Goal: Book appointment/travel/reservation

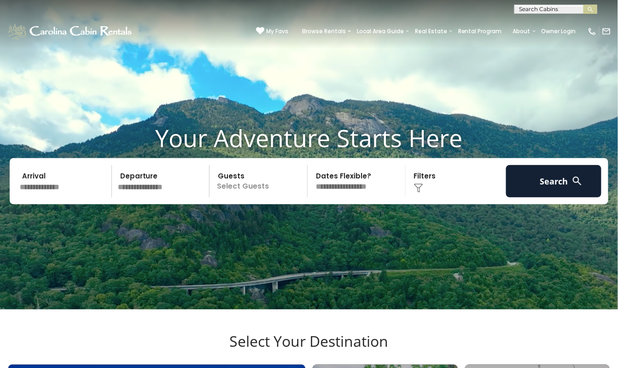
click at [264, 197] on p "Select Guests" at bounding box center [259, 181] width 95 height 32
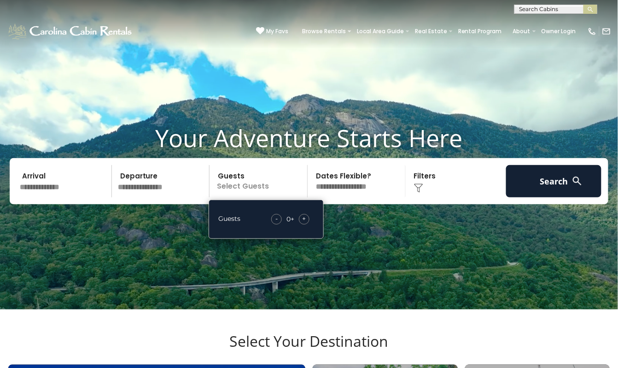
click at [307, 224] on div "+" at bounding box center [304, 219] width 11 height 11
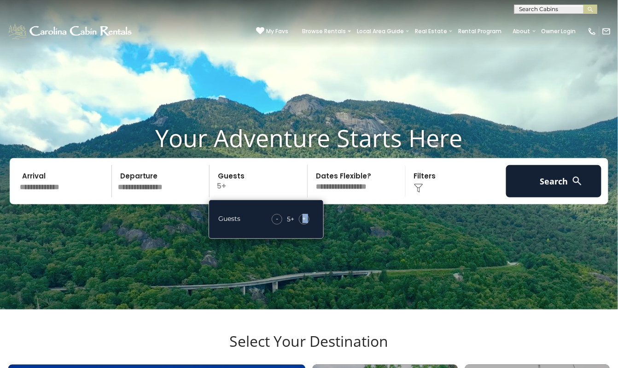
click at [307, 224] on div "+" at bounding box center [304, 219] width 11 height 11
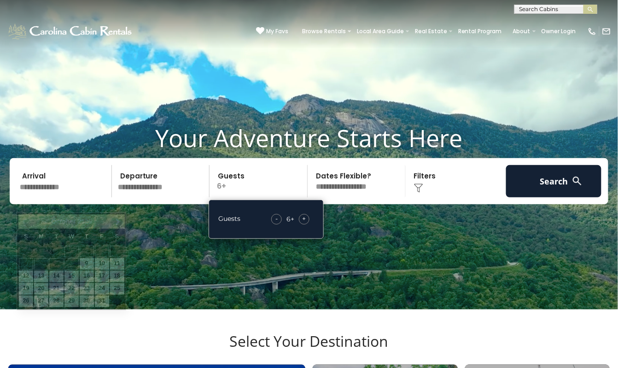
click at [52, 197] on input "text" at bounding box center [64, 181] width 95 height 32
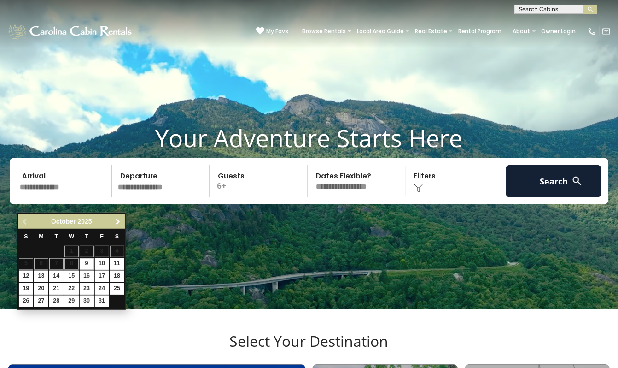
click at [118, 220] on span "Next" at bounding box center [117, 221] width 7 height 7
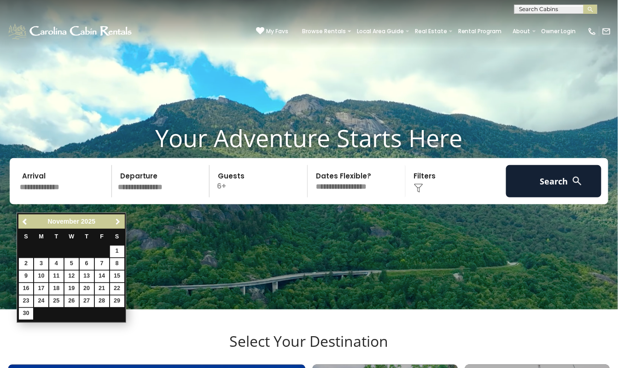
click at [118, 220] on span "Next" at bounding box center [117, 221] width 7 height 7
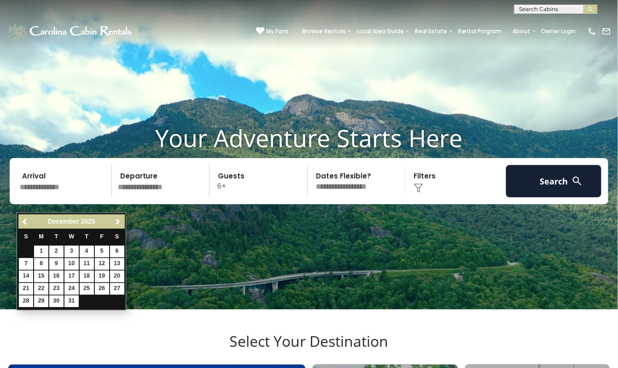
click at [118, 220] on span "Next" at bounding box center [117, 221] width 7 height 7
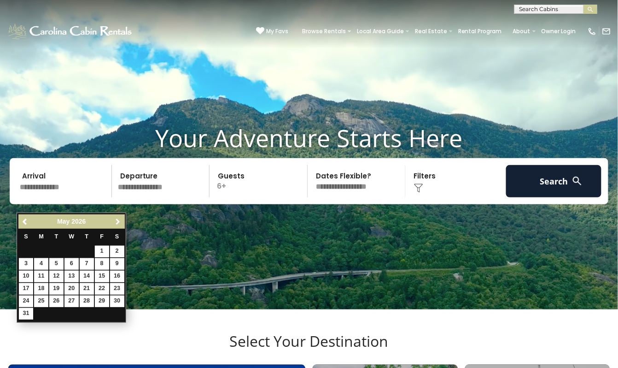
click at [118, 220] on span "Next" at bounding box center [117, 221] width 7 height 7
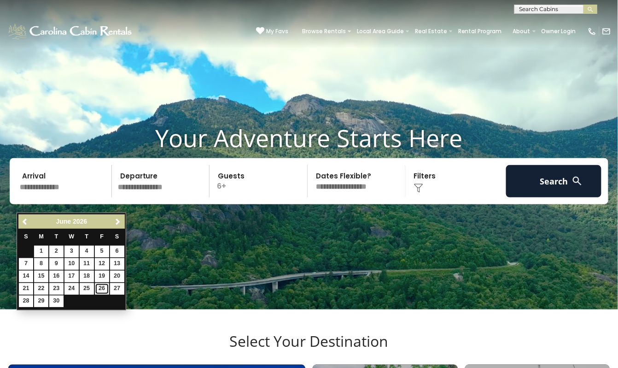
click at [102, 284] on link "26" at bounding box center [102, 289] width 14 height 12
type input "*******"
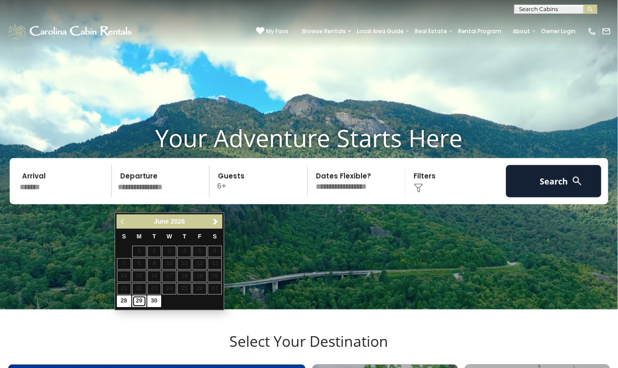
click at [139, 301] on link "29" at bounding box center [139, 301] width 14 height 12
type input "*******"
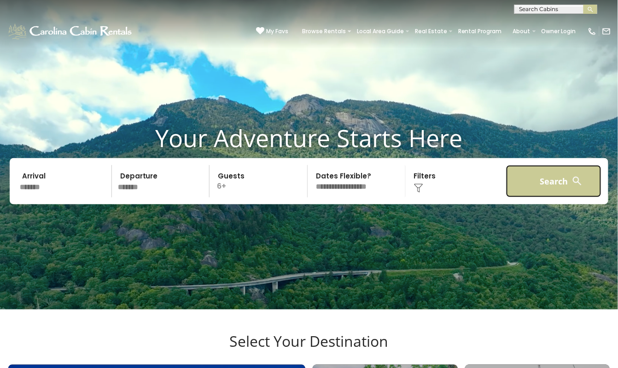
click at [558, 196] on button "Search" at bounding box center [553, 181] width 95 height 32
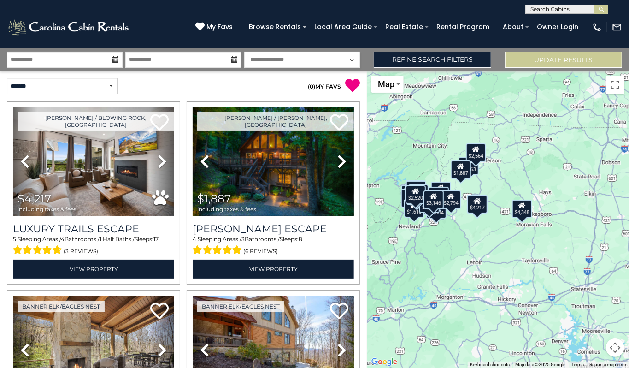
drag, startPoint x: 562, startPoint y: 296, endPoint x: 504, endPoint y: 284, distance: 59.6
click at [504, 284] on div "$4,217 $1,887 $2,249 $2,473 $2,508 $1,732 $2,519 $2,185 $4,348 $4,459 $1,691 $3…" at bounding box center [498, 219] width 262 height 297
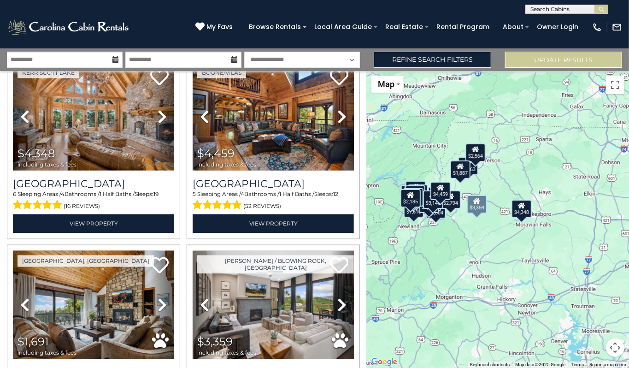
scroll to position [860, 0]
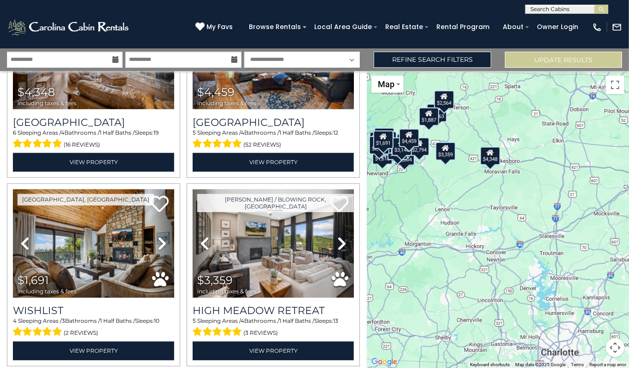
drag, startPoint x: 563, startPoint y: 309, endPoint x: 532, endPoint y: 255, distance: 62.1
click at [532, 255] on div "$4,217 $1,887 $2,249 $2,473 $2,508 $1,732 $2,519 $2,185 $4,348 $4,459 $1,691 $3…" at bounding box center [498, 219] width 262 height 297
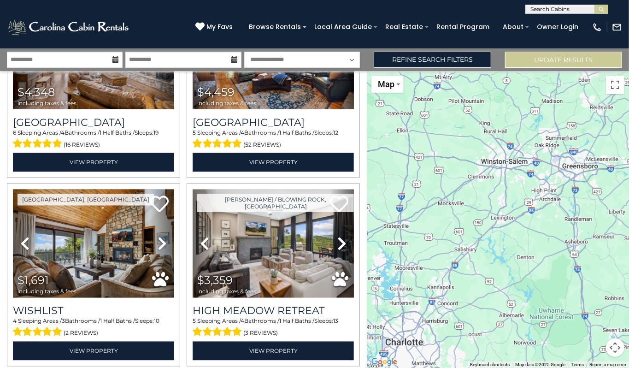
drag, startPoint x: 535, startPoint y: 319, endPoint x: 377, endPoint y: 309, distance: 157.9
click at [377, 309] on div "$4,217 $1,887 $2,249 $2,473 $2,508 $1,732 $2,519 $2,185 $4,348 $4,459 $1,691 $3…" at bounding box center [498, 219] width 262 height 297
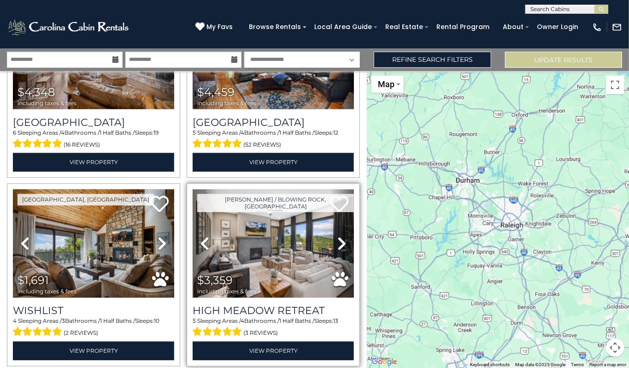
drag, startPoint x: 596, startPoint y: 286, endPoint x: 332, endPoint y: 284, distance: 264.0
click at [332, 284] on div "**********" at bounding box center [314, 207] width 629 height 319
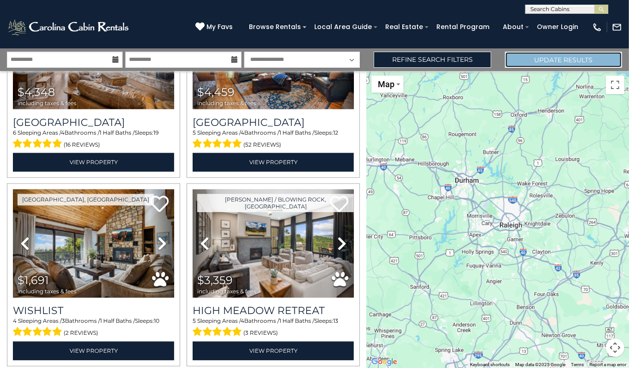
click at [558, 60] on button "Update Results" at bounding box center [563, 60] width 117 height 16
